Goal: Transaction & Acquisition: Purchase product/service

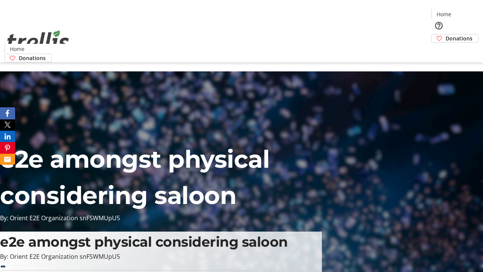
click at [446, 34] on span "Donations" at bounding box center [459, 38] width 27 height 8
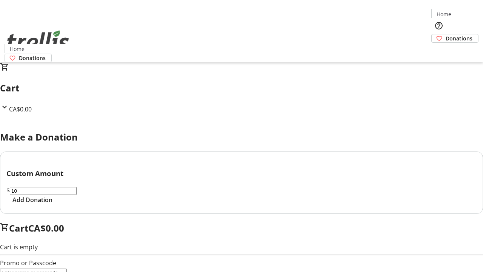
click at [52, 204] on span "Add Donation" at bounding box center [32, 199] width 40 height 9
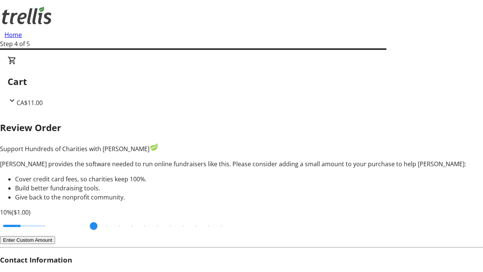
type input "20"
click at [53, 217] on input "Cover fees percentage" at bounding box center [24, 225] width 58 height 17
